Goal: Task Accomplishment & Management: Manage account settings

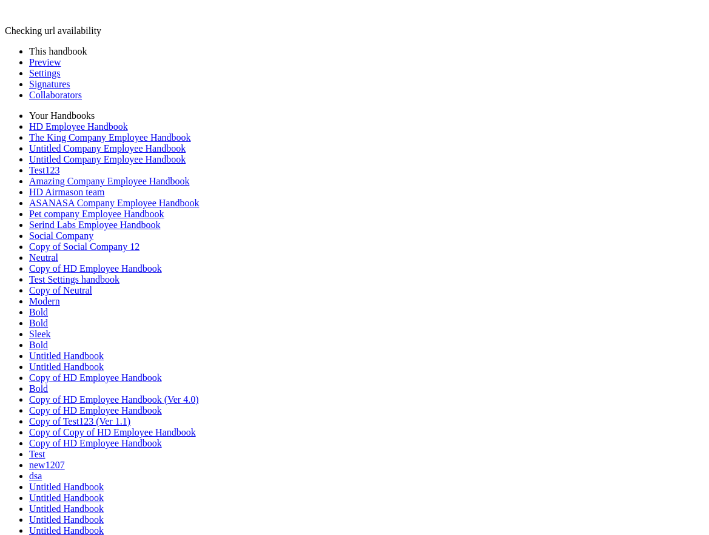
drag, startPoint x: 350, startPoint y: 262, endPoint x: 130, endPoint y: 261, distance: 219.7
type input "**********"
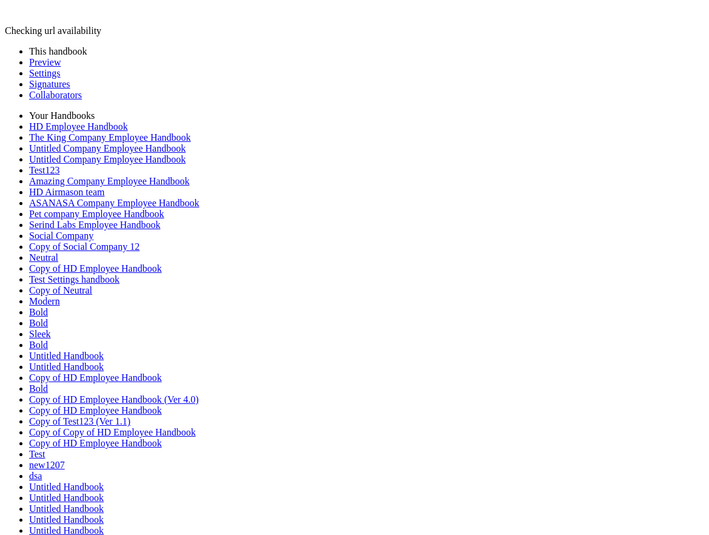
type input "********"
